Goal: Find specific page/section: Find specific page/section

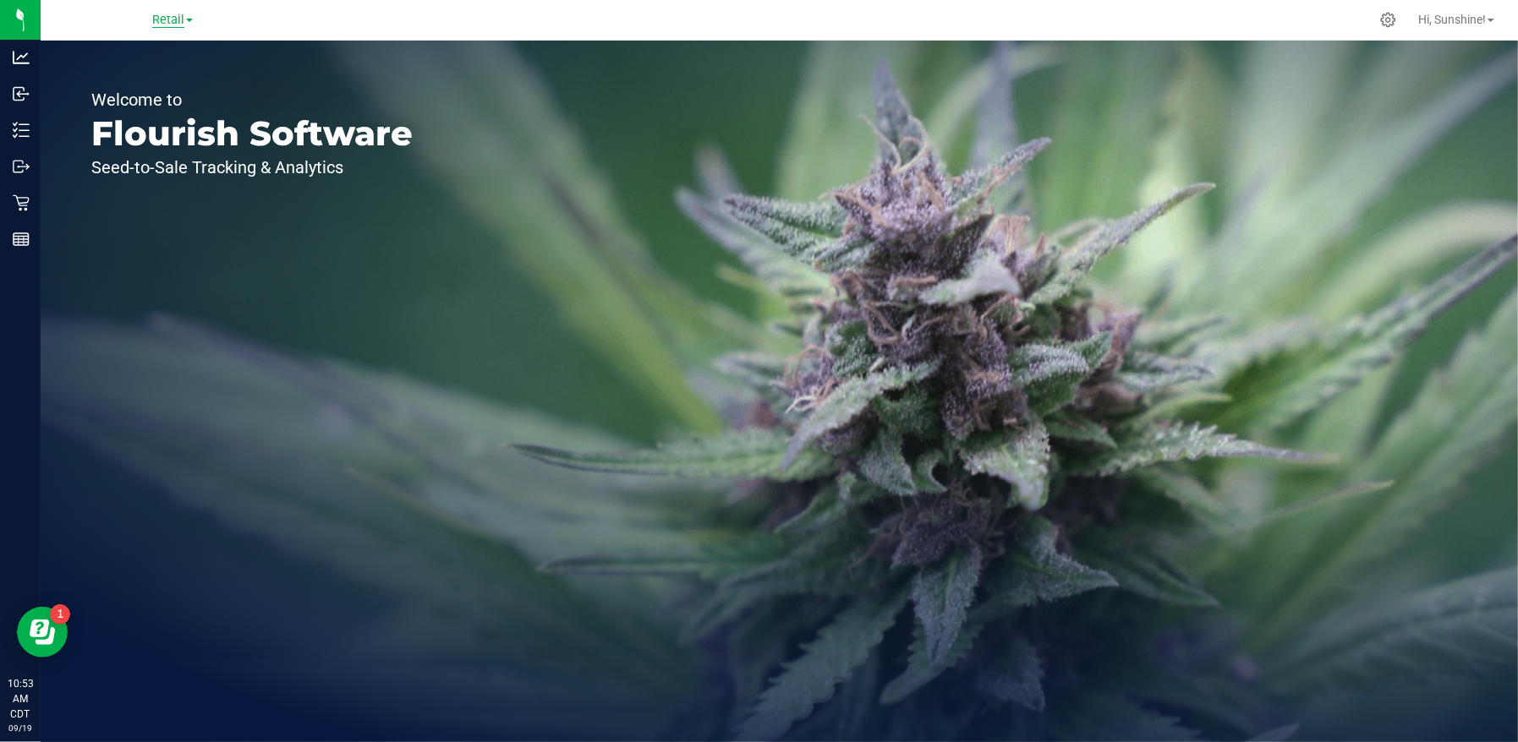
click at [162, 24] on span "Retail" at bounding box center [168, 20] width 32 height 15
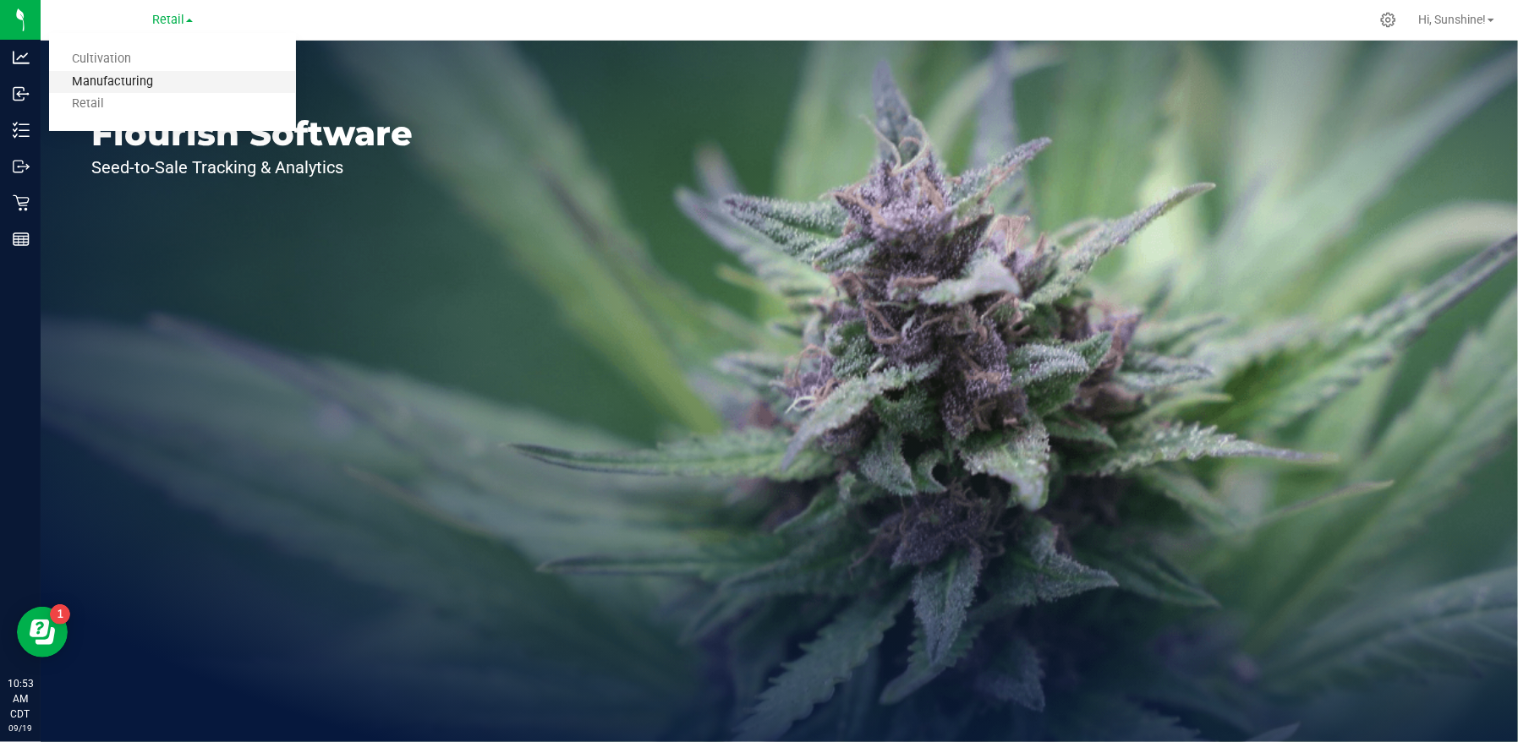
click at [126, 76] on link "Manufacturing" at bounding box center [172, 82] width 247 height 23
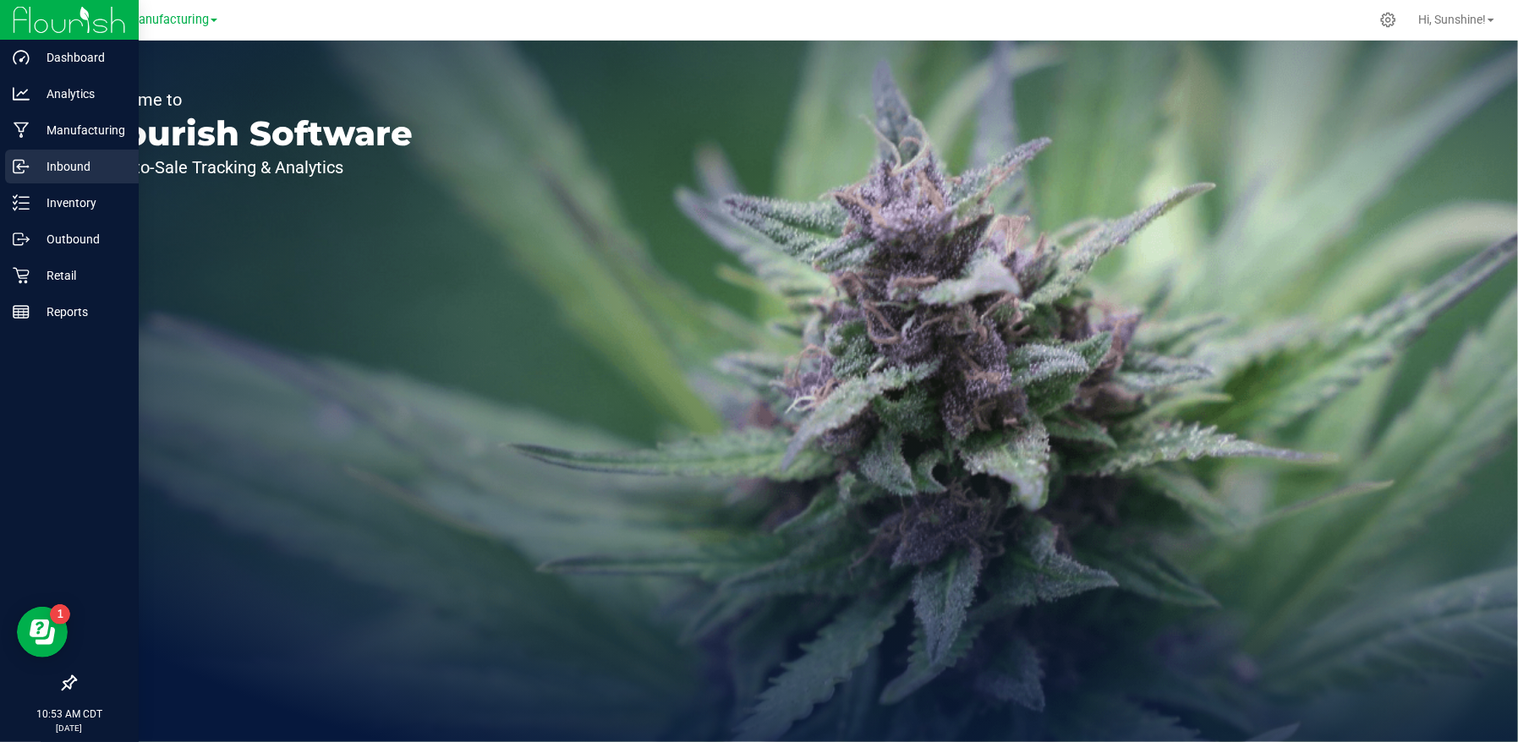
click at [85, 159] on p "Inbound" at bounding box center [80, 166] width 101 height 20
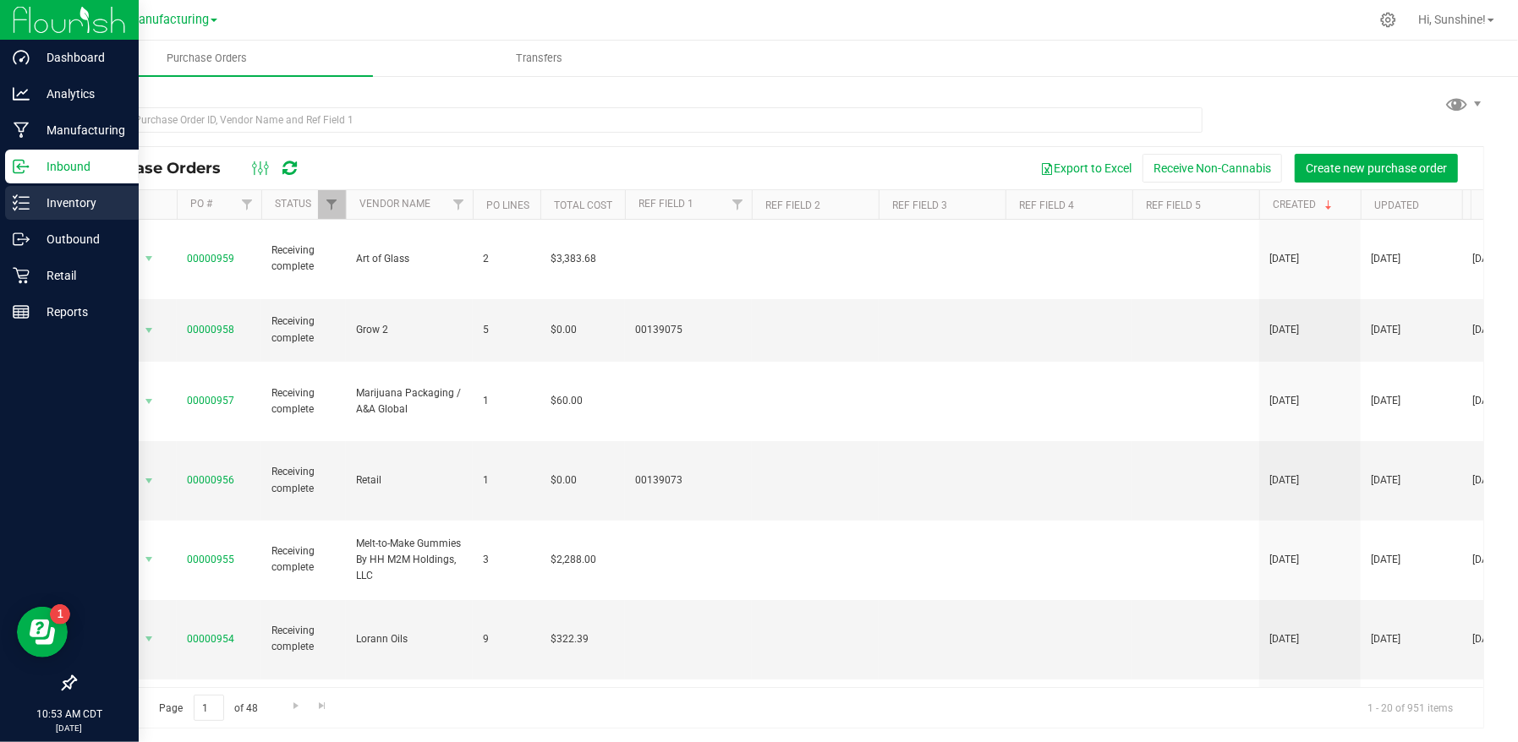
click at [71, 205] on p "Inventory" at bounding box center [80, 203] width 101 height 20
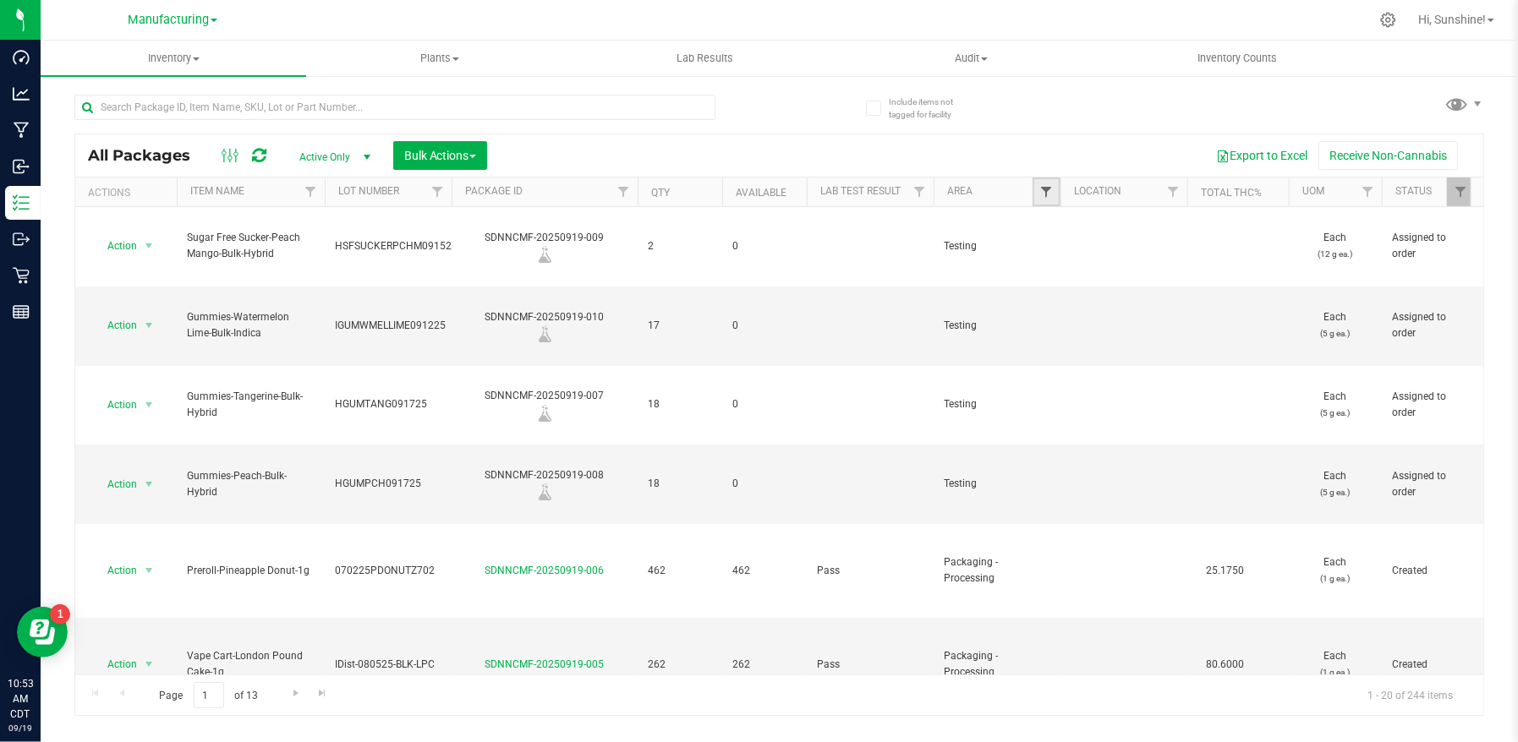
click at [1050, 193] on span "Filter" at bounding box center [1046, 192] width 14 height 14
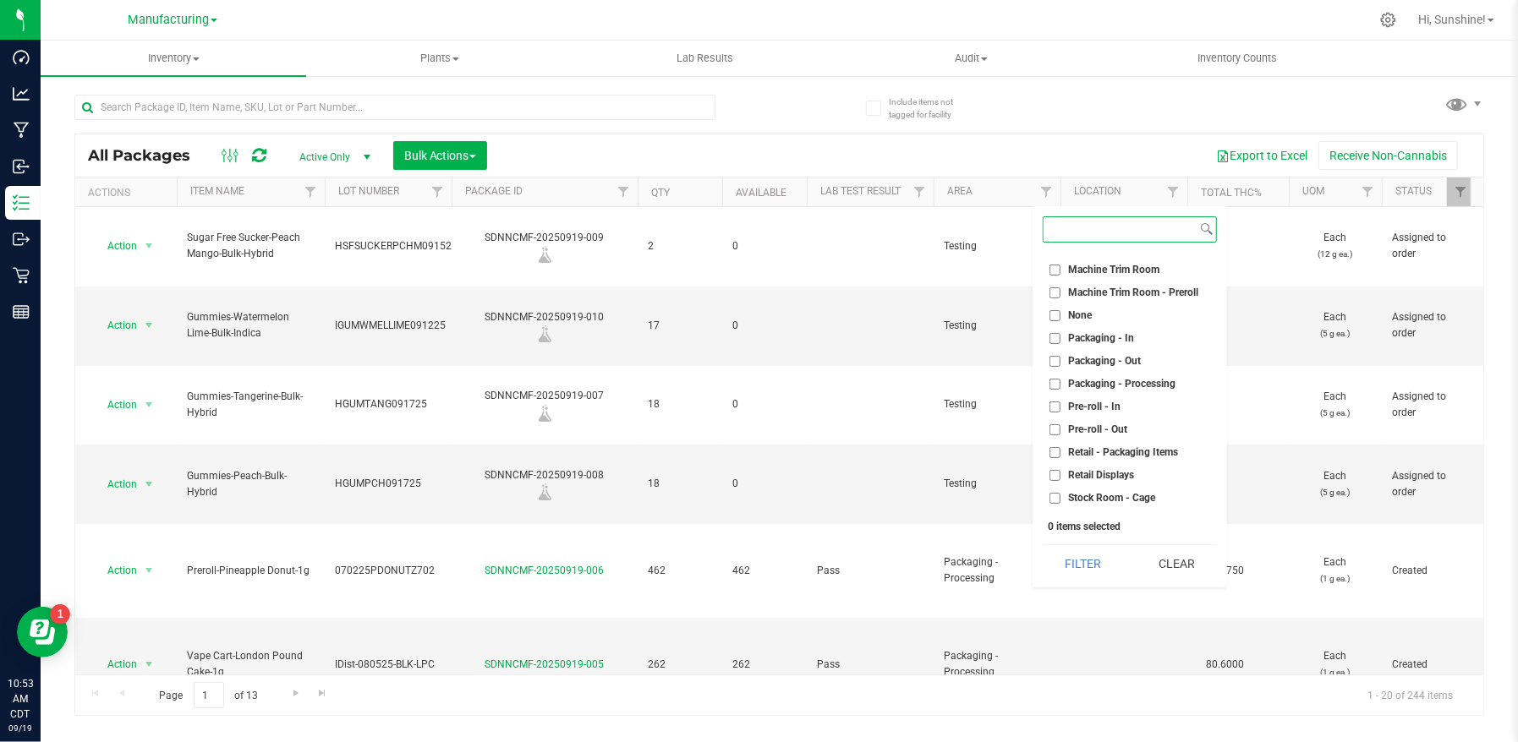
scroll to position [470, 0]
click at [1056, 293] on input "Packaging - Out" at bounding box center [1054, 296] width 11 height 11
checkbox input "true"
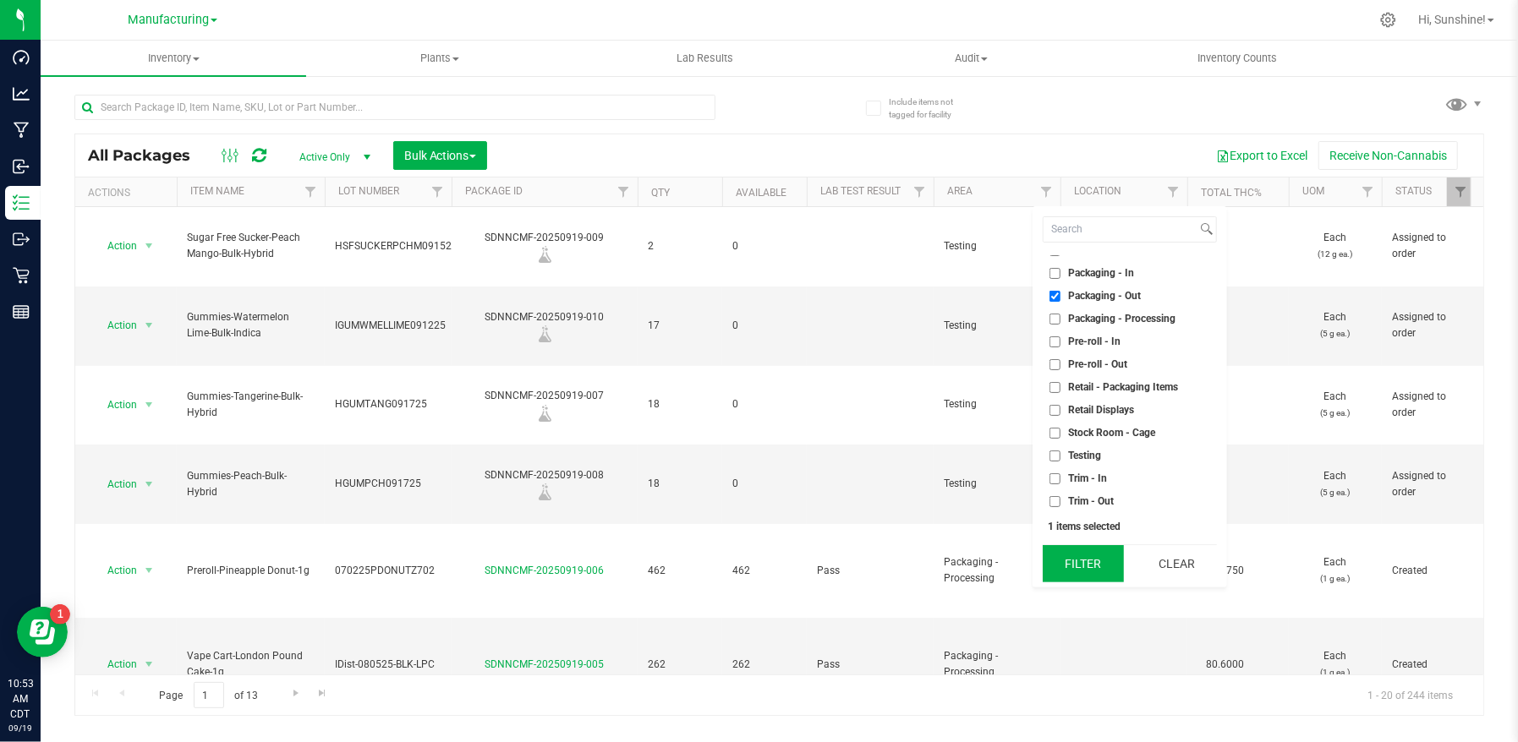
click at [1074, 563] on button "Filter" at bounding box center [1082, 563] width 81 height 37
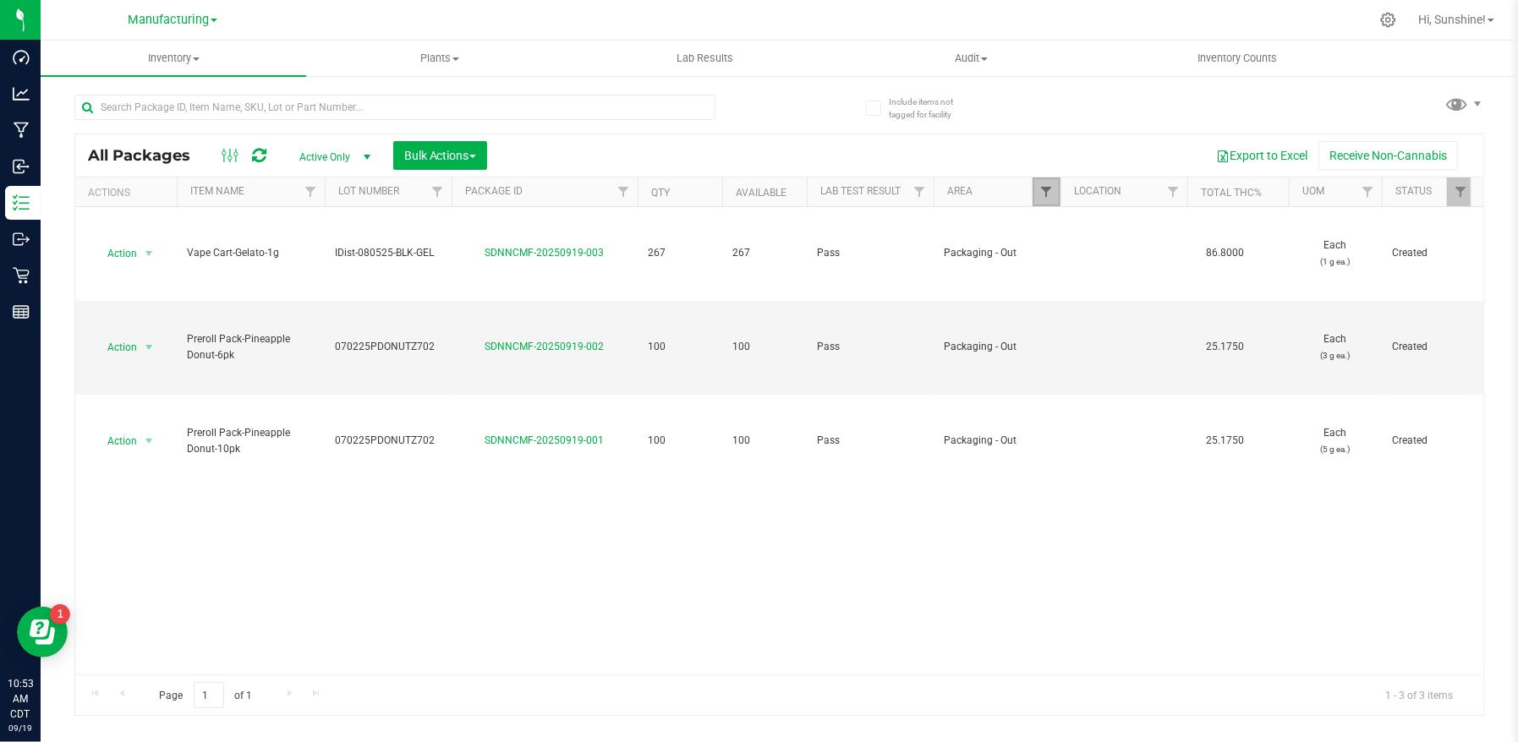
click at [1052, 195] on span "Filter" at bounding box center [1046, 192] width 14 height 14
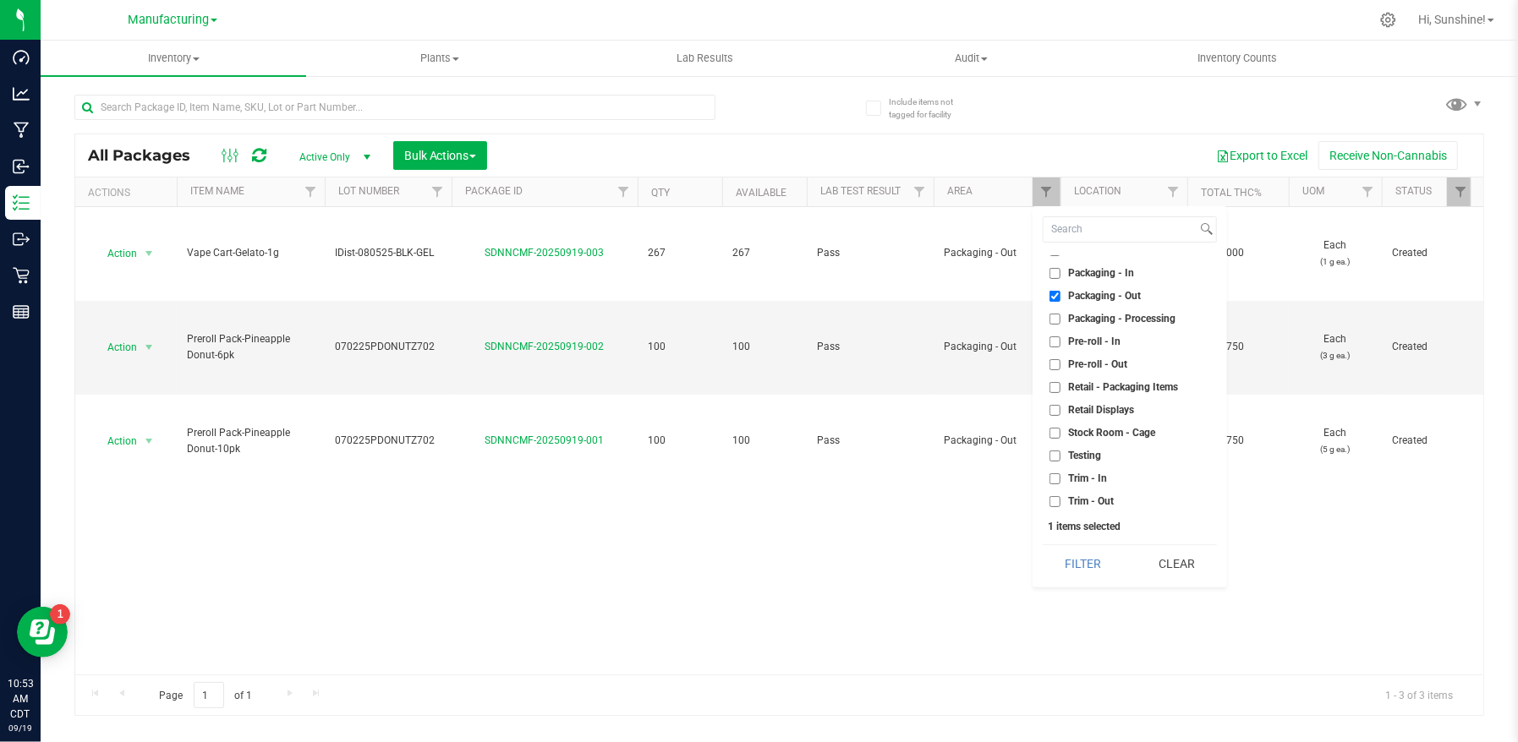
click at [1051, 276] on input "Packaging - In" at bounding box center [1054, 273] width 11 height 11
click at [1092, 565] on button "Filter" at bounding box center [1082, 563] width 81 height 37
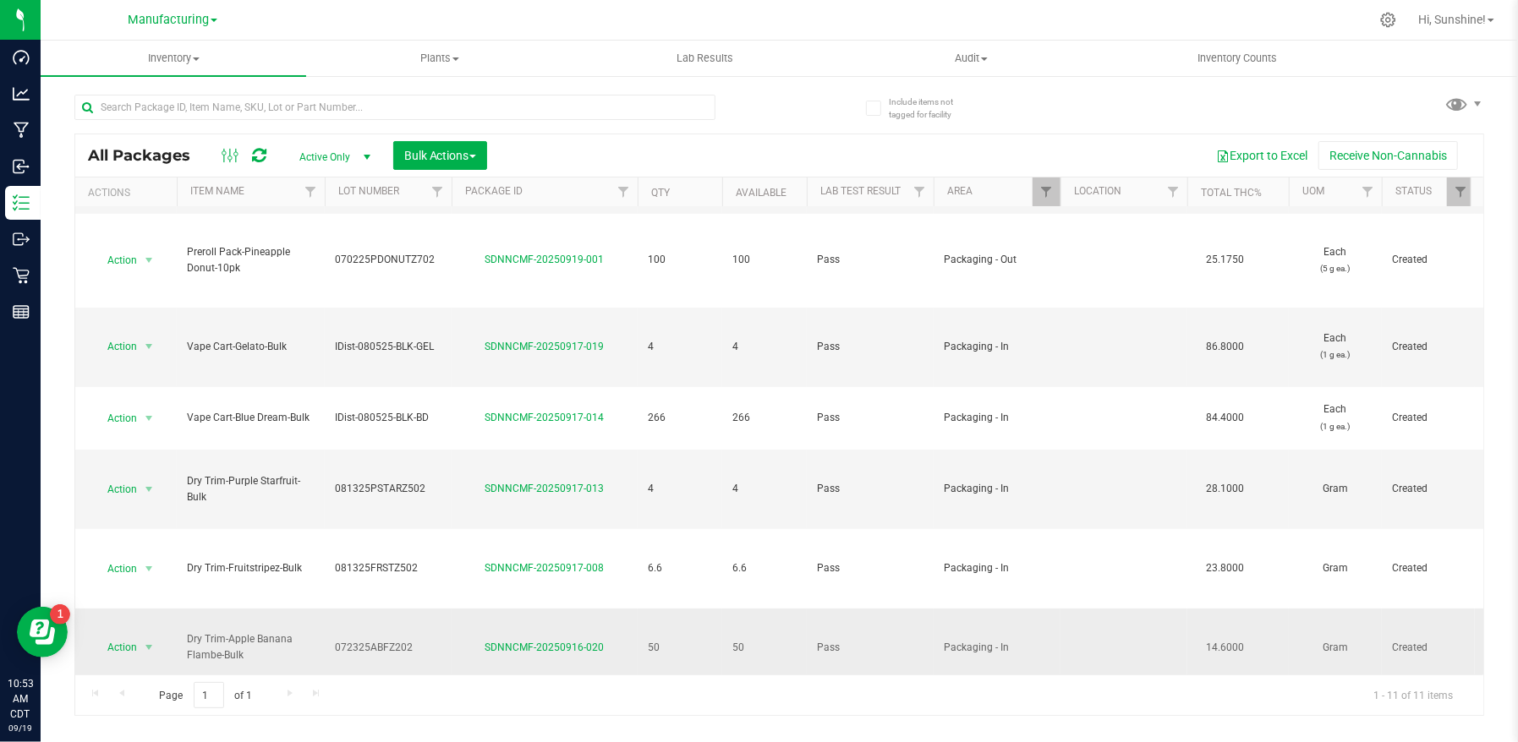
scroll to position [184, 0]
click at [1042, 194] on span "Filter" at bounding box center [1046, 192] width 14 height 14
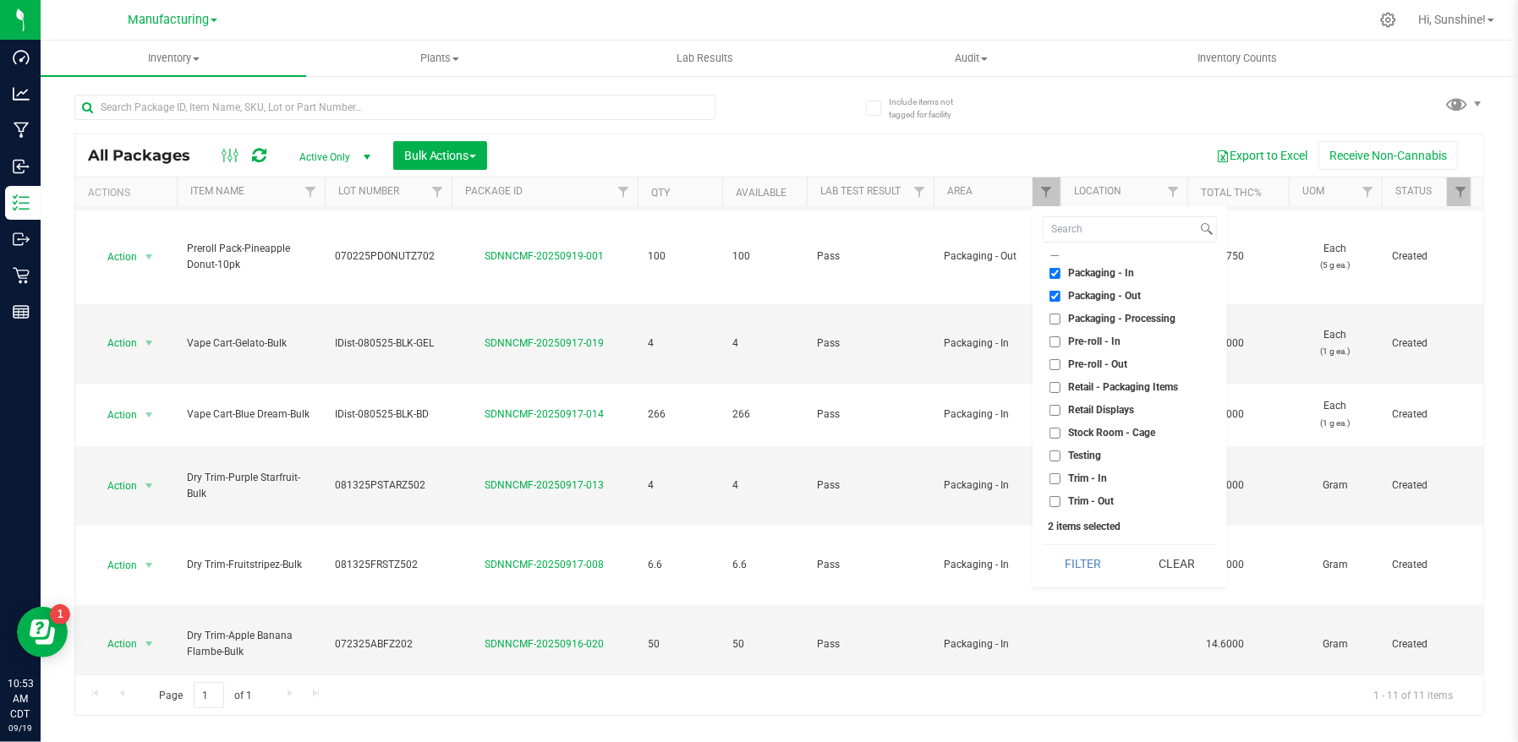
click at [1054, 276] on input "Packaging - In" at bounding box center [1054, 273] width 11 height 11
checkbox input "false"
click at [1056, 319] on input "Packaging - Processing" at bounding box center [1054, 319] width 11 height 11
checkbox input "true"
click at [1093, 566] on button "Filter" at bounding box center [1082, 563] width 81 height 37
